Goal: Check status: Check status

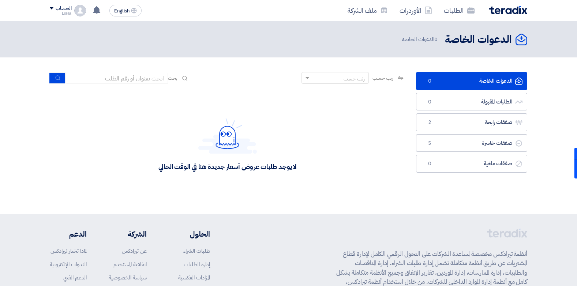
click at [115, 39] on div "الدعوات الخاصة الدعوات الخاصة 0 الدعوات الخاصة" at bounding box center [288, 39] width 477 height 14
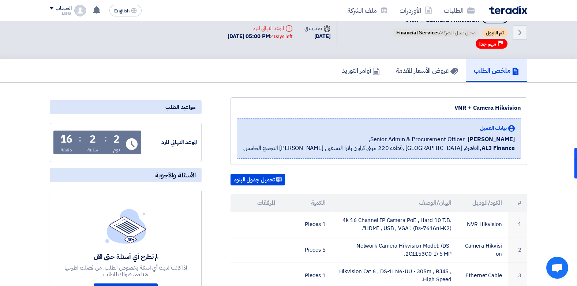
scroll to position [11, 0]
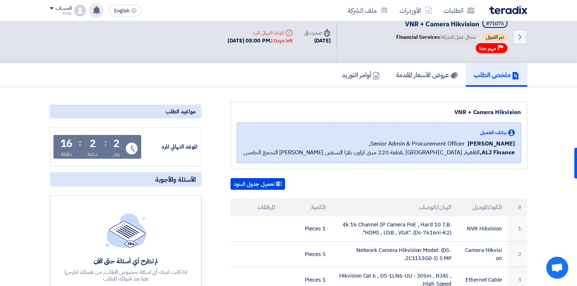
click at [100, 8] on icon at bounding box center [97, 10] width 8 height 8
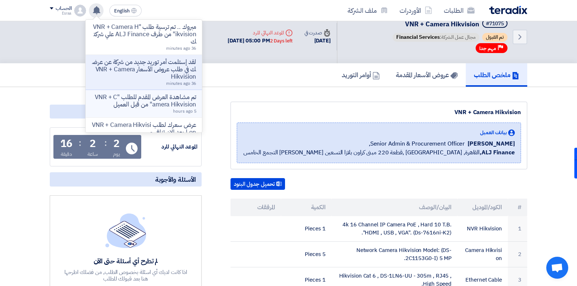
click at [151, 109] on div "تم مشاهدة العرض المقدم للطلب "VNR + Camera Hikvision" من قبل العميل 5 hours ago" at bounding box center [143, 104] width 105 height 20
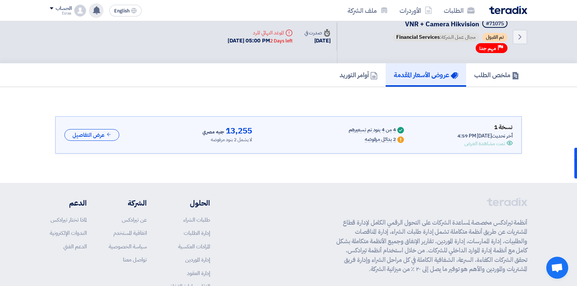
scroll to position [3, 0]
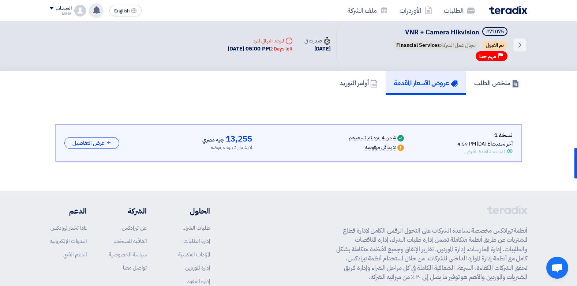
click at [98, 5] on div "مبروك .. تم ترسية طلب "VNR + Camera Hikvision" من طرف ALJ Finance علي شركتك 36 …" at bounding box center [96, 10] width 15 height 15
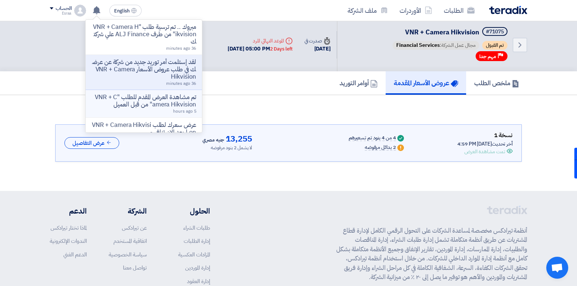
scroll to position [0, 0]
click at [143, 119] on li "عرض سعرك لطلب VNR + Camera Hikvision لم يعد الان تنافسي 16 hours ago" at bounding box center [144, 132] width 116 height 28
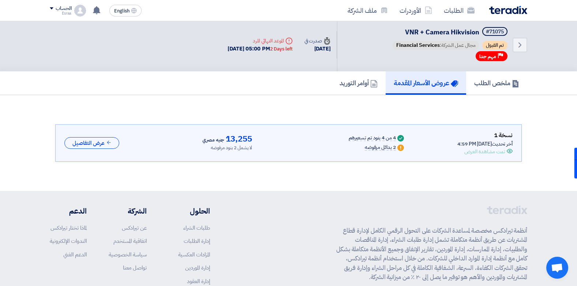
click at [96, 14] on icon at bounding box center [97, 10] width 8 height 8
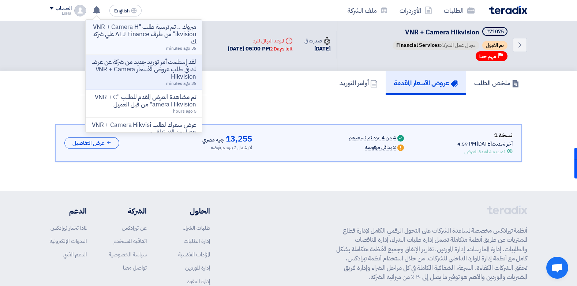
click at [151, 32] on p "مبروك .. تم ترسية طلب "VNR + Camera Hikvision" من طرف ALJ Finance علي شركتك" at bounding box center [143, 34] width 105 height 22
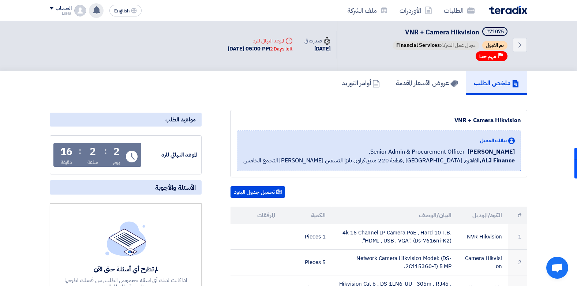
click at [97, 12] on use at bounding box center [96, 10] width 7 height 8
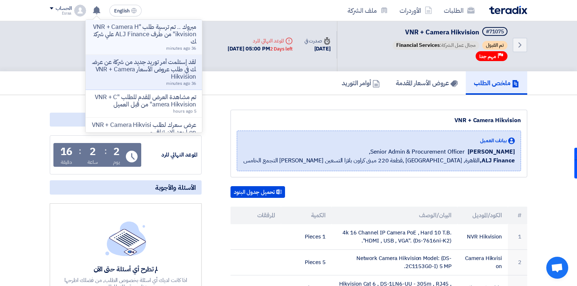
click at [134, 34] on p "مبروك .. تم ترسية طلب "VNR + Camera Hikvision" من طرف ALJ Finance علي شركتك" at bounding box center [143, 34] width 105 height 22
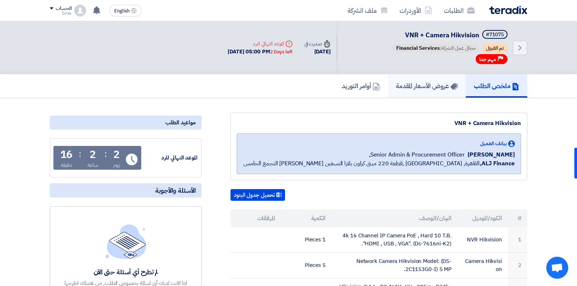
click at [402, 90] on h5 "عروض الأسعار المقدمة" at bounding box center [427, 86] width 62 height 8
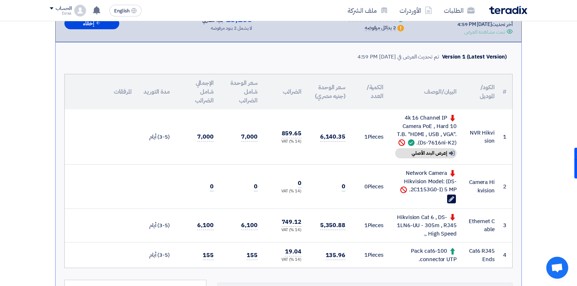
scroll to position [124, 0]
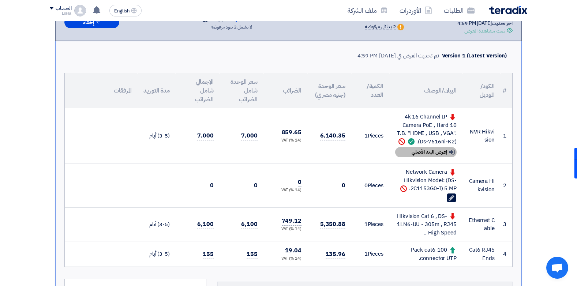
click at [426, 155] on div "Show details إعرض البند الأصلي" at bounding box center [425, 152] width 61 height 10
drag, startPoint x: 576, startPoint y: 89, endPoint x: 579, endPoint y: 116, distance: 27.3
click at [576, 116] on html "الطلبات الأوردرات ملف الشركة English EN مبروك .. تم ترسية طلب "VNR + Camera Hik…" at bounding box center [288, 267] width 577 height 783
click at [410, 150] on div "Show details إعرض البند الأصلي" at bounding box center [425, 152] width 61 height 10
click at [452, 195] on icon "Edit" at bounding box center [451, 198] width 7 height 7
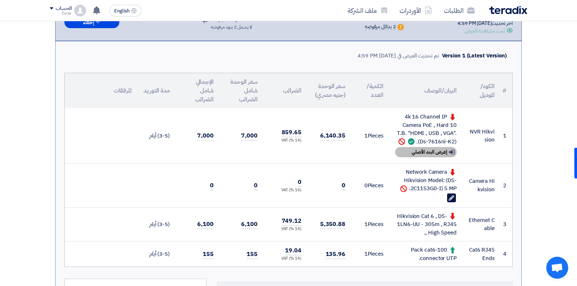
click at [418, 151] on div "Show details إعرض البند الأصلي" at bounding box center [425, 152] width 61 height 10
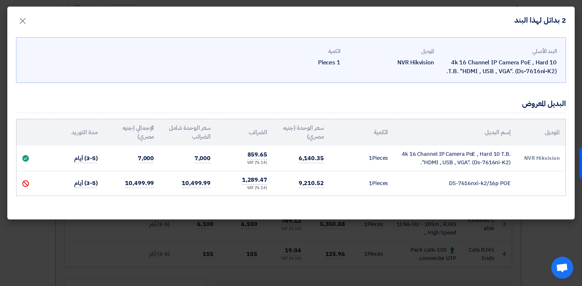
click at [155, 97] on div "البديل المعروض" at bounding box center [291, 103] width 550 height 19
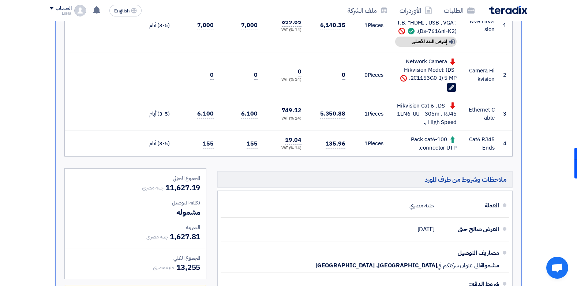
scroll to position [168, 0]
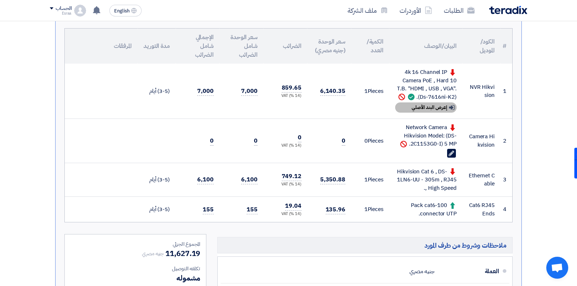
click at [412, 106] on div "Show details إعرض البند الأصلي" at bounding box center [425, 107] width 61 height 10
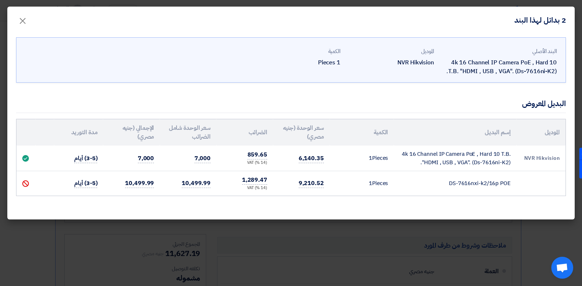
click at [100, 166] on td "(3-5) أيام" at bounding box center [78, 159] width 49 height 26
drag, startPoint x: 197, startPoint y: 131, endPoint x: 239, endPoint y: 148, distance: 46.0
click at [237, 147] on table "الموديل إسم البديل الكمية سعر الوحدة (جنيه مصري) الضرائب سعر الوحدة شامل الضرائ…" at bounding box center [290, 157] width 549 height 76
drag, startPoint x: 239, startPoint y: 148, endPoint x: 371, endPoint y: 123, distance: 134.0
click at [371, 123] on th "الكمية" at bounding box center [362, 132] width 64 height 26
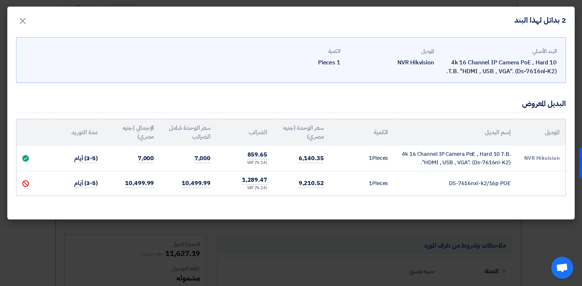
click at [473, 163] on td "4k 16 Channel IP Camera PoE , Hard 10 T.B. "HDMI , USB , VGA". (Ds-7616ni-K2)." at bounding box center [455, 159] width 122 height 26
drag, startPoint x: 473, startPoint y: 163, endPoint x: 504, endPoint y: 163, distance: 31.1
click at [504, 163] on td "4k 16 Channel IP Camera PoE , Hard 10 T.B. "HDMI , USB , VGA". (Ds-7616ni-K2)." at bounding box center [455, 159] width 122 height 26
copy td "(Ds-7616ni-K2"
click at [22, 25] on span "×" at bounding box center [22, 21] width 9 height 22
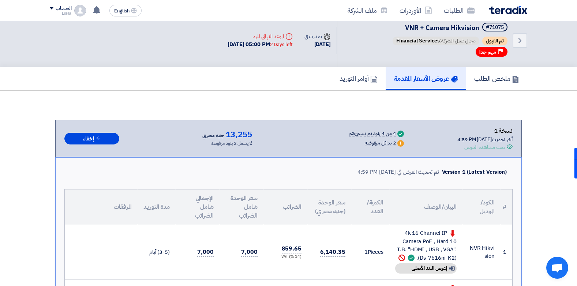
scroll to position [0, 0]
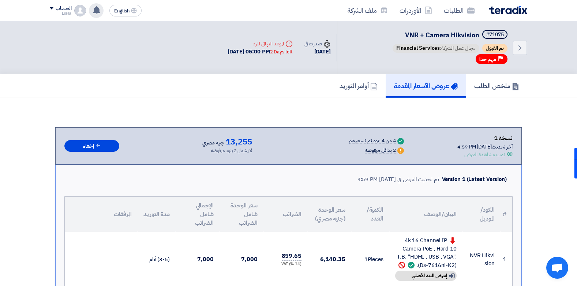
click at [101, 11] on icon at bounding box center [97, 10] width 8 height 8
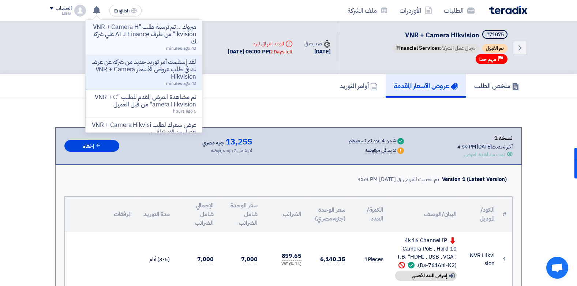
click at [118, 41] on p "مبروك .. تم ترسية طلب "VNR + Camera Hikvision" من طرف ALJ Finance علي شركتك" at bounding box center [143, 34] width 105 height 22
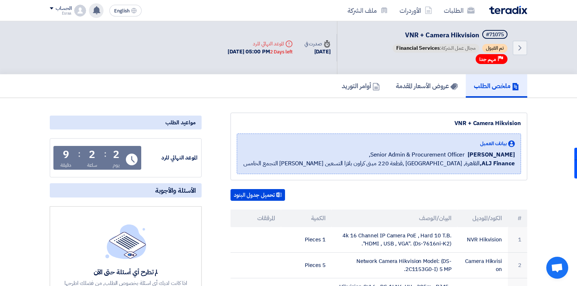
click at [94, 12] on use at bounding box center [96, 10] width 7 height 8
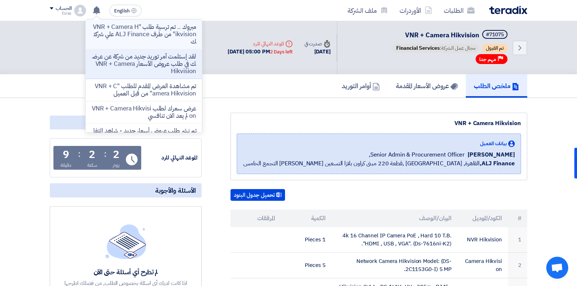
click at [117, 31] on p "مبروك .. تم ترسية طلب "VNR + Camera Hikvision" من طرف ALJ Finance علي شركتك" at bounding box center [143, 34] width 105 height 22
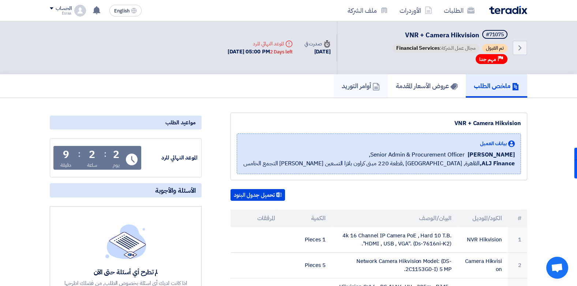
click at [362, 89] on h5 "أوامر التوريد" at bounding box center [360, 86] width 38 height 8
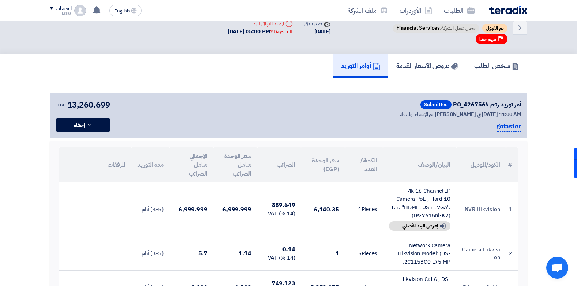
scroll to position [18, 0]
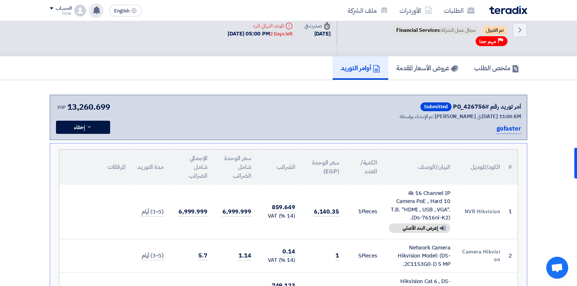
click at [101, 14] on div "مبروك .. تم ترسية طلب "VNR + Camera Hikvision" من طرف ALJ Finance علي شركتك 44 …" at bounding box center [96, 10] width 15 height 15
click at [131, 34] on div "Back #71075 VNR + Camera Hikvision تم القبول مجال عمل الشركة: Financial Service…" at bounding box center [288, 29] width 477 height 53
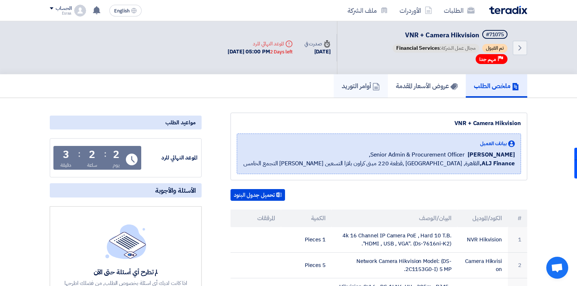
click at [359, 87] on h5 "أوامر التوريد" at bounding box center [360, 86] width 38 height 8
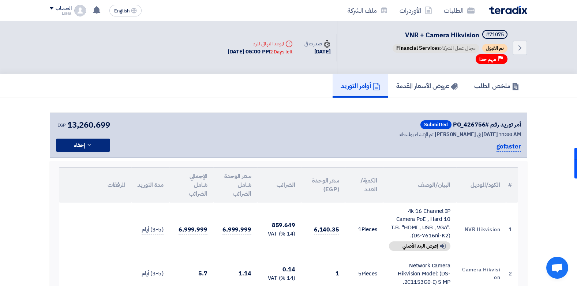
click at [96, 145] on button "إخفاء" at bounding box center [83, 145] width 54 height 13
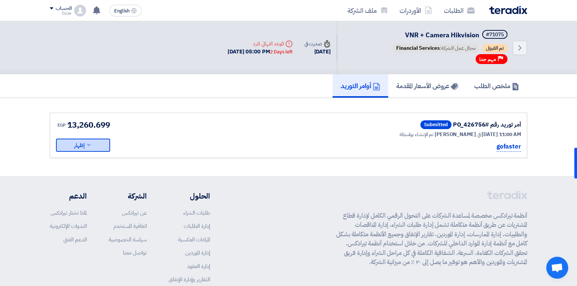
click at [96, 145] on button "إظهار" at bounding box center [83, 145] width 54 height 13
